Goal: Information Seeking & Learning: Learn about a topic

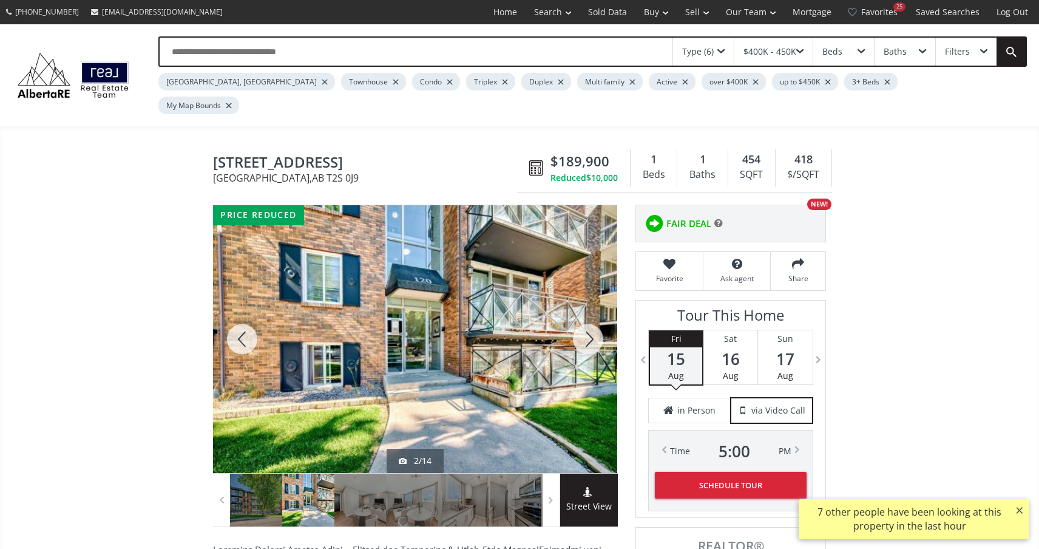
click at [589, 315] on div at bounding box center [588, 339] width 58 height 268
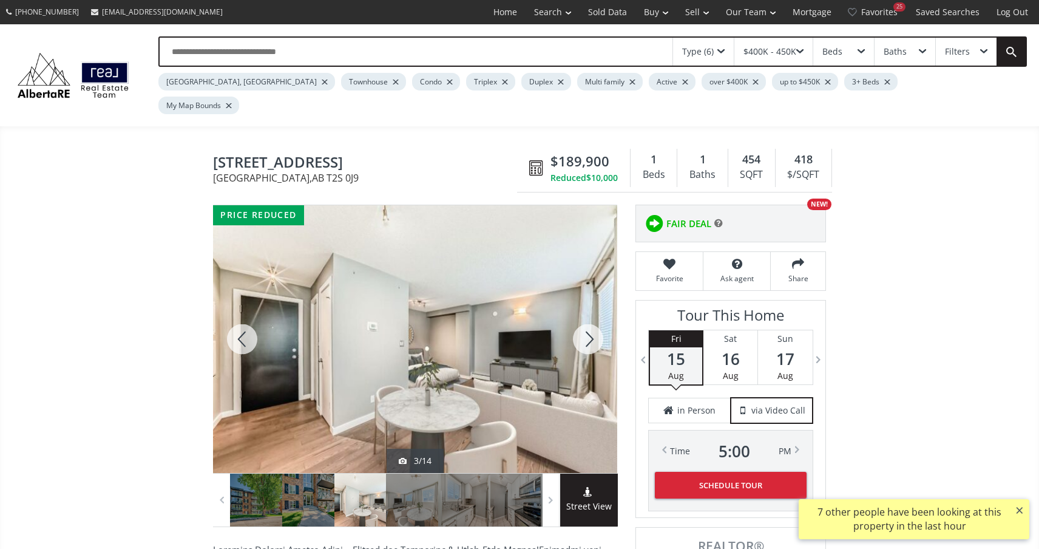
click at [589, 315] on div at bounding box center [588, 339] width 58 height 268
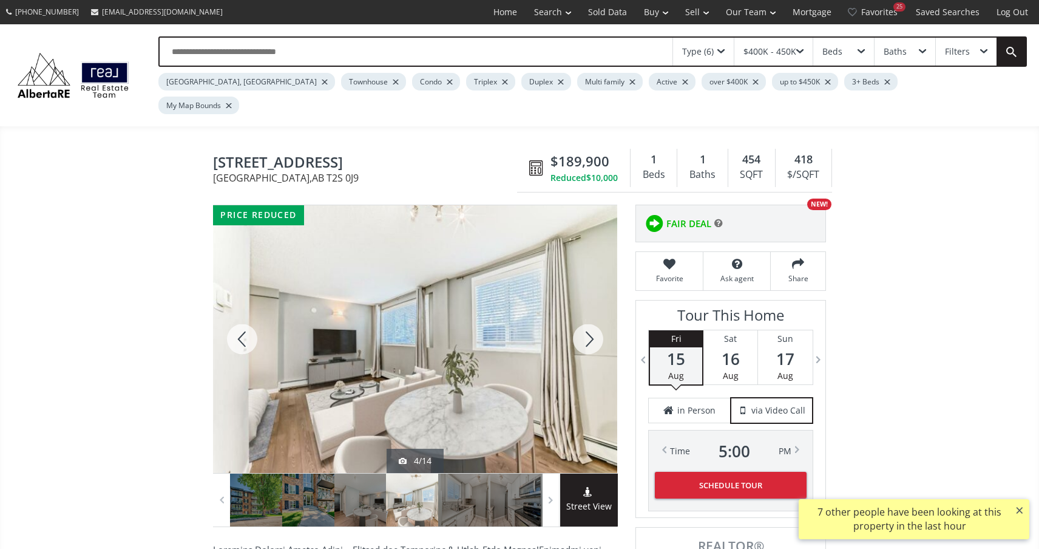
click at [589, 316] on div at bounding box center [588, 339] width 58 height 268
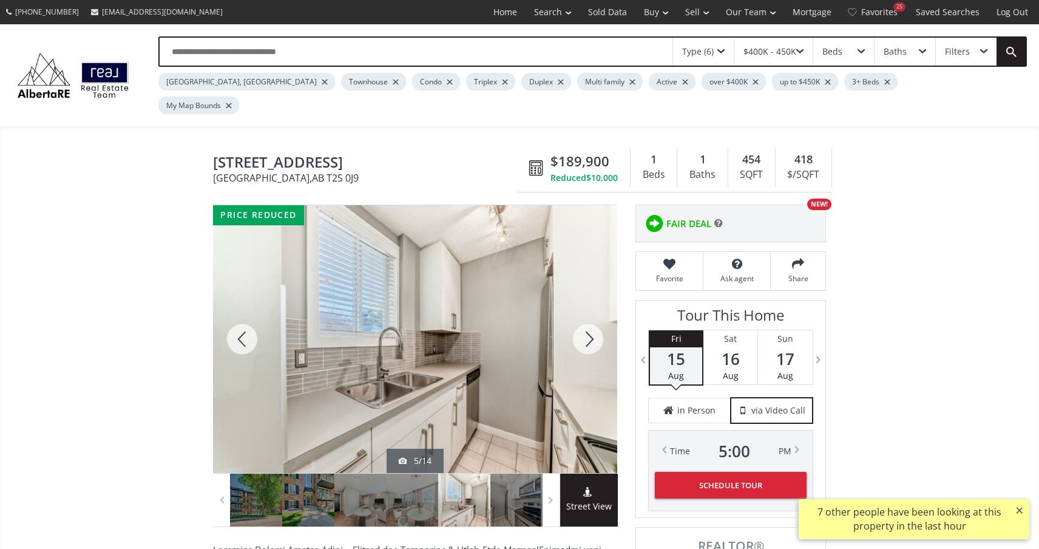
click at [589, 316] on div at bounding box center [588, 339] width 58 height 268
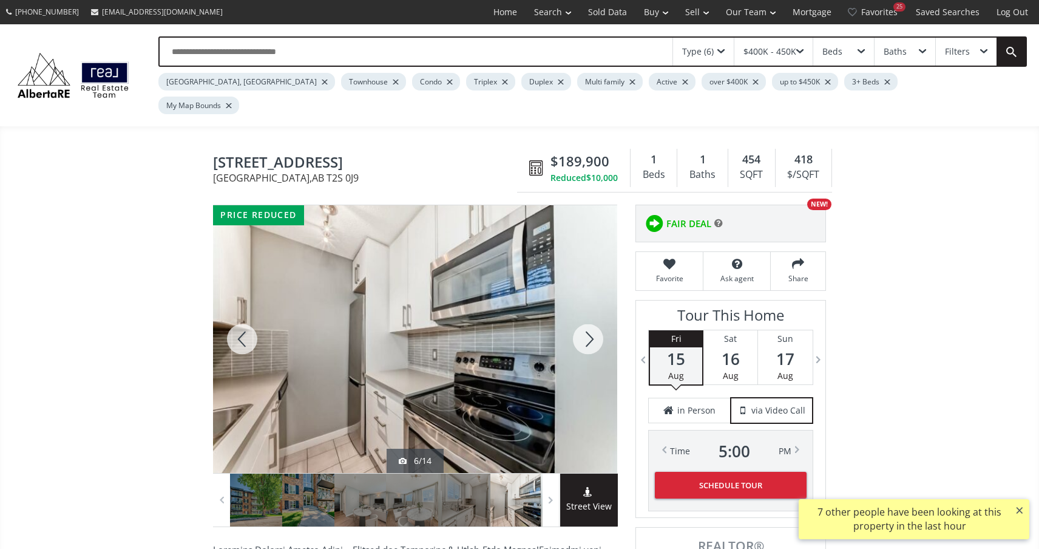
click at [589, 316] on div at bounding box center [588, 339] width 58 height 268
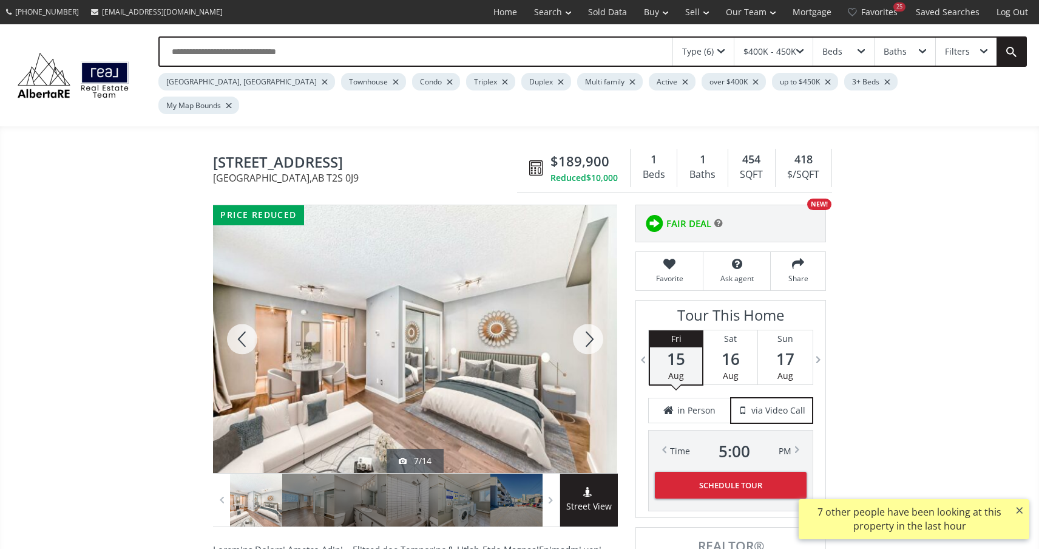
click at [589, 316] on div at bounding box center [588, 339] width 58 height 268
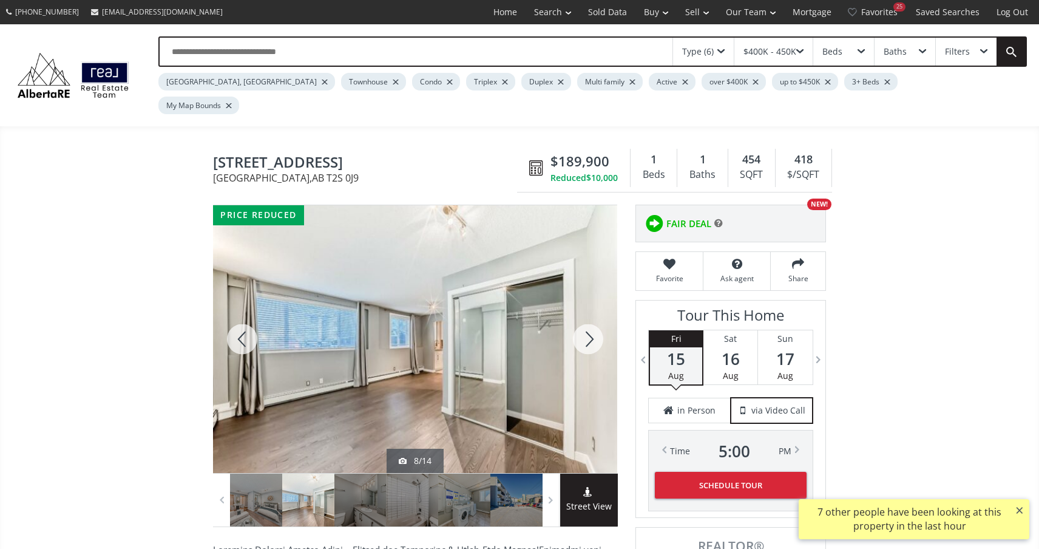
click at [589, 316] on div at bounding box center [588, 339] width 58 height 268
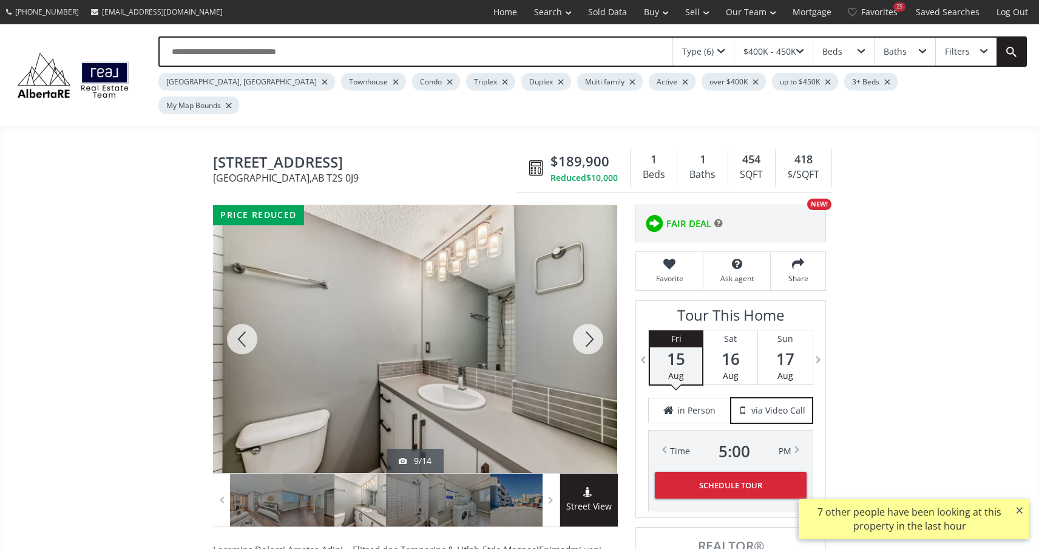
click at [589, 316] on div at bounding box center [588, 339] width 58 height 268
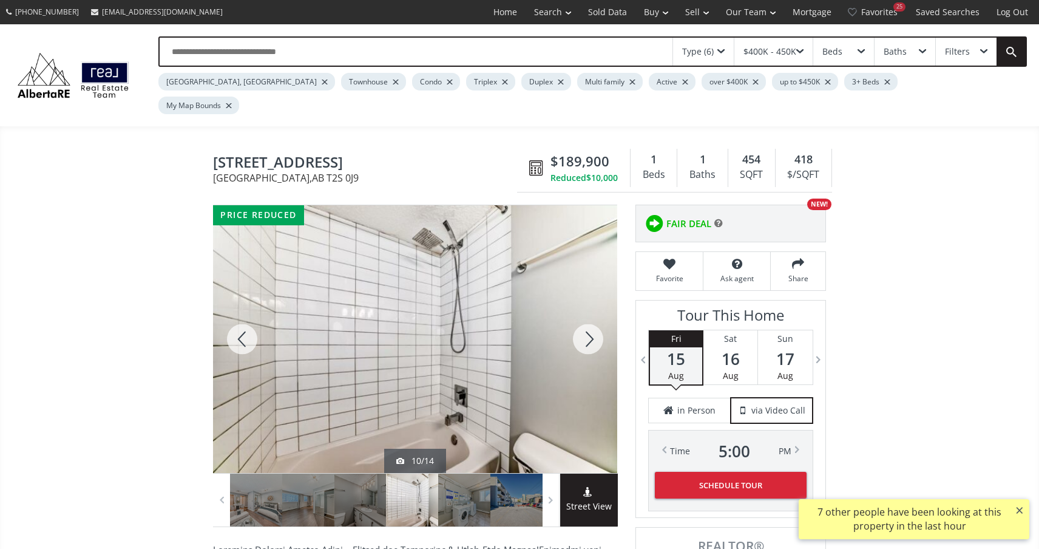
click at [589, 316] on div at bounding box center [588, 339] width 58 height 268
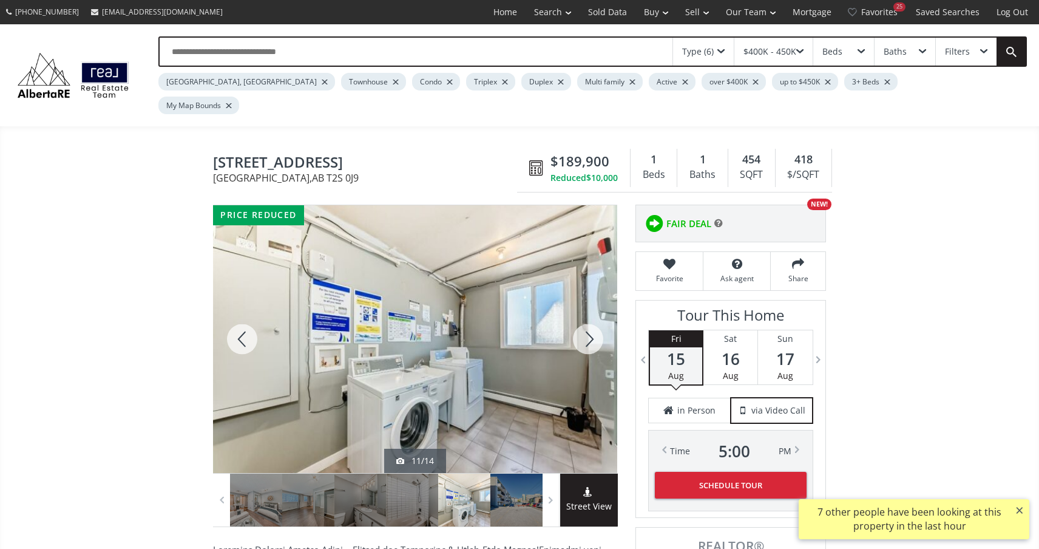
click at [589, 316] on div at bounding box center [588, 339] width 58 height 268
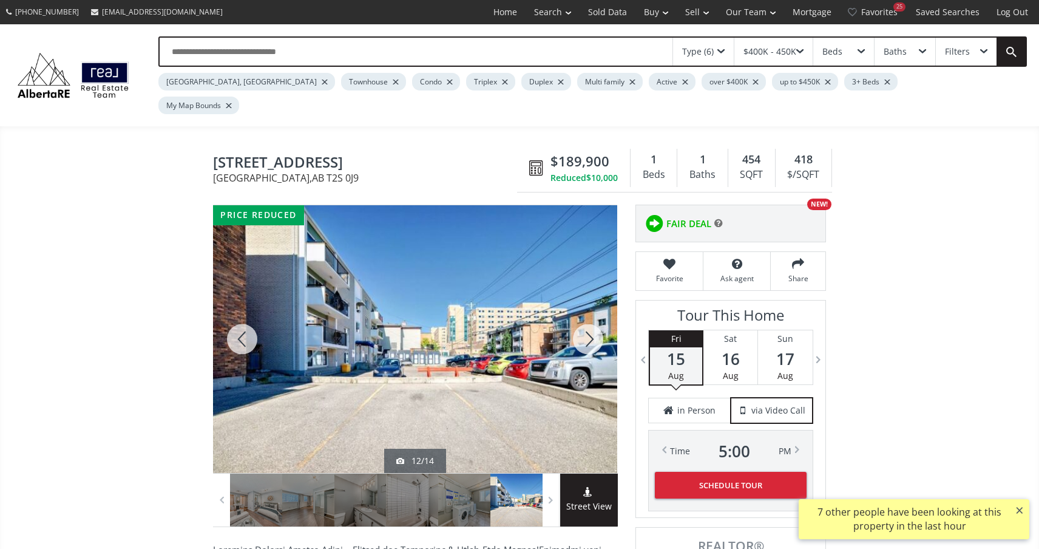
click at [589, 316] on div at bounding box center [588, 339] width 58 height 268
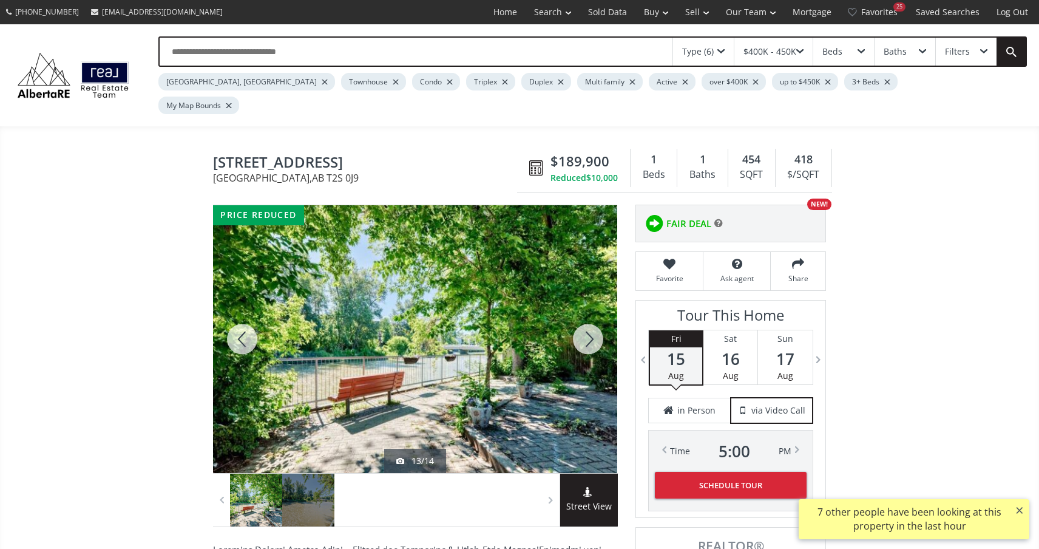
click at [235, 316] on div at bounding box center [242, 339] width 58 height 268
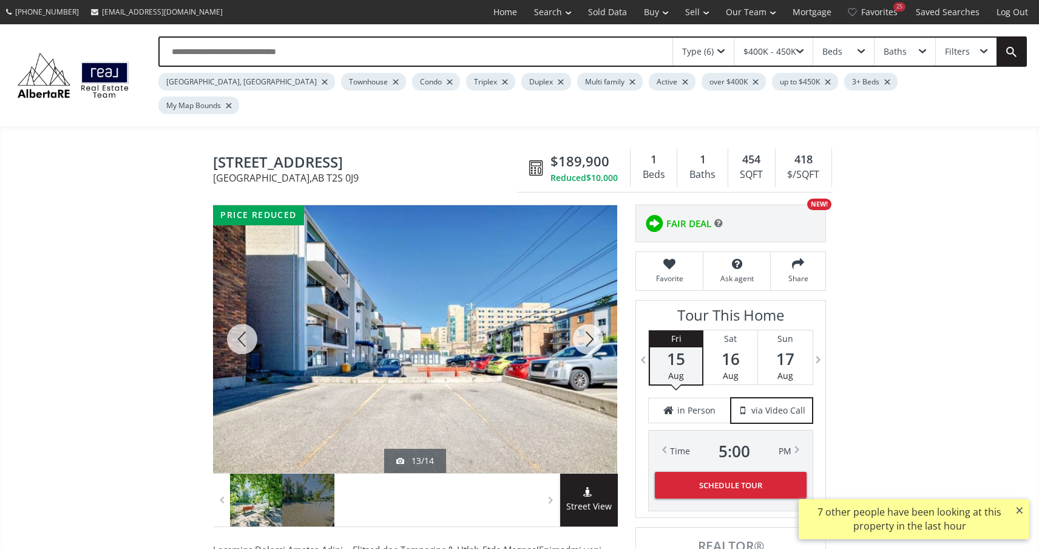
click at [235, 316] on div at bounding box center [242, 339] width 58 height 268
